Goal: Task Accomplishment & Management: Manage account settings

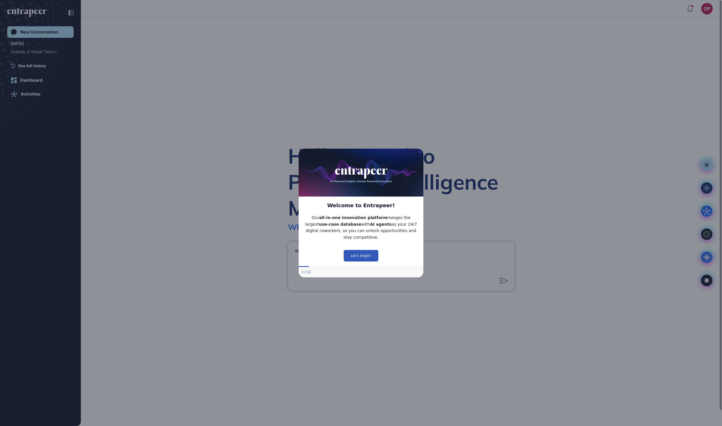
click at [421, 149] on img at bounding box center [361, 173] width 125 height 48
click at [419, 151] on icon "Close Preview" at bounding box center [420, 152] width 2 height 2
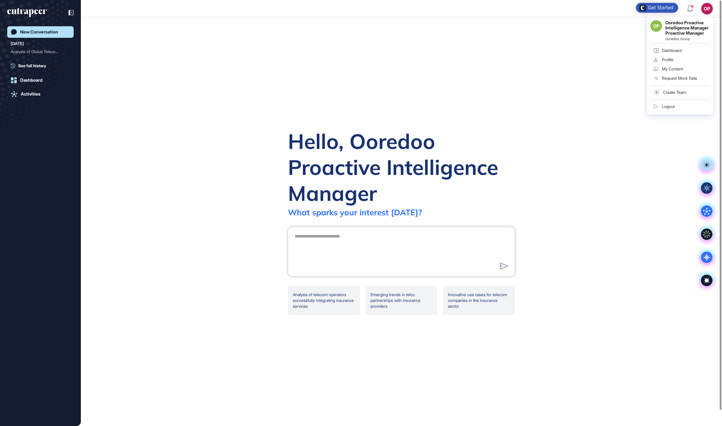
click at [681, 111] on link "Logout" at bounding box center [681, 106] width 60 height 9
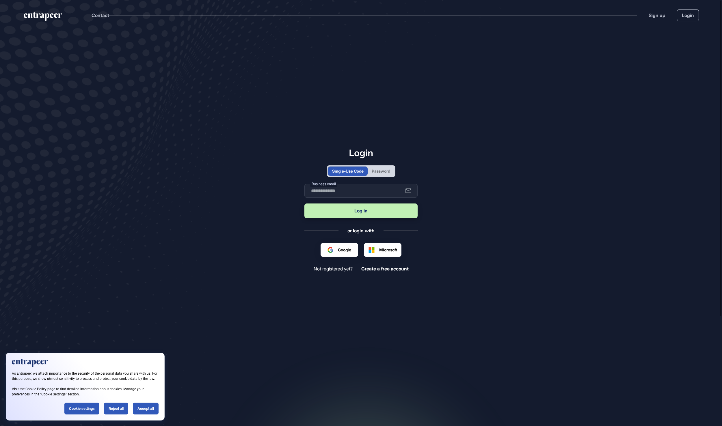
click at [386, 170] on div "Password" at bounding box center [381, 171] width 18 height 6
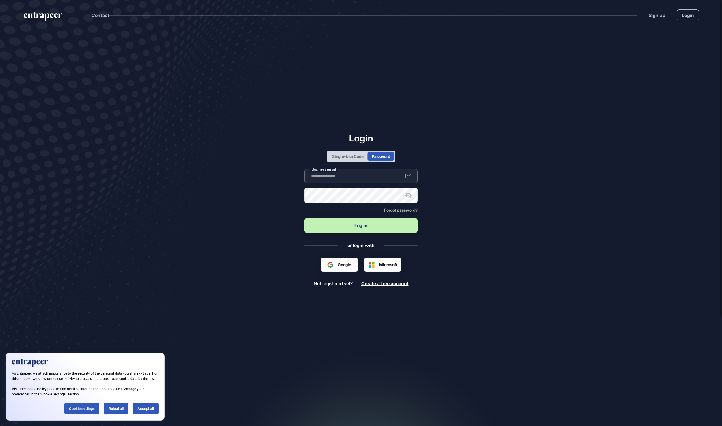
click at [376, 179] on input "text" at bounding box center [360, 176] width 113 height 14
type input "**********"
click at [361, 226] on button "Log in" at bounding box center [360, 225] width 113 height 15
